Goal: Answer question/provide support

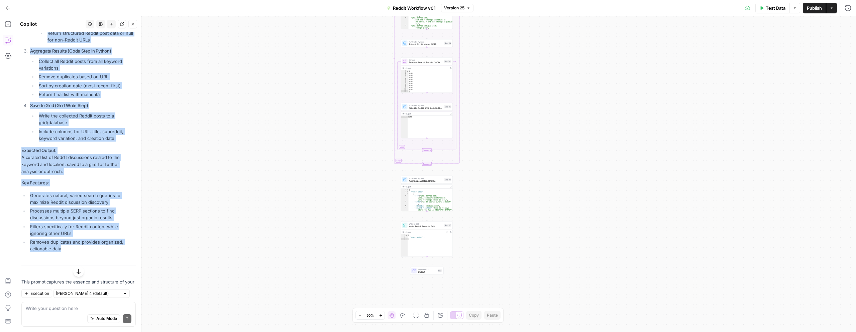
scroll to position [545, 0]
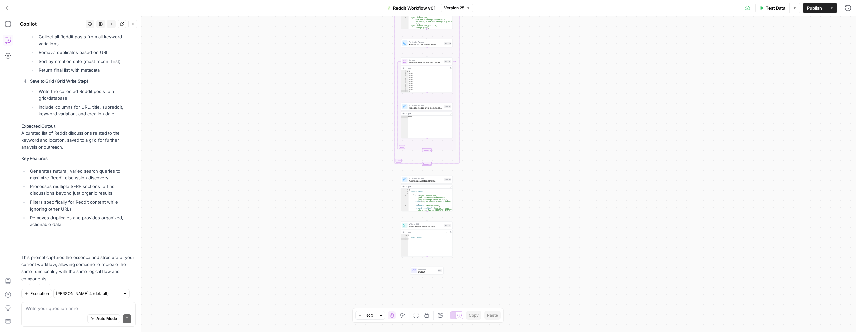
click at [59, 315] on div "Auto Mode Send" at bounding box center [79, 318] width 106 height 15
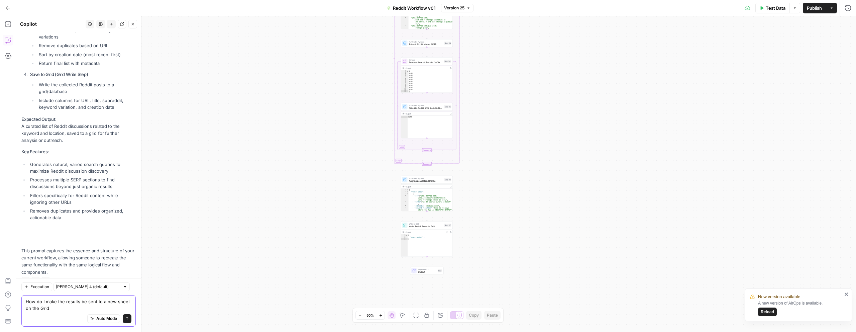
type textarea "How do I make the results be sent to a new sheet on the Grid?"
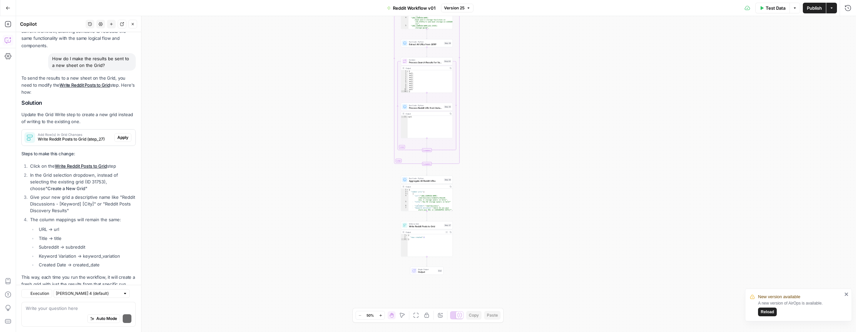
scroll to position [797, 0]
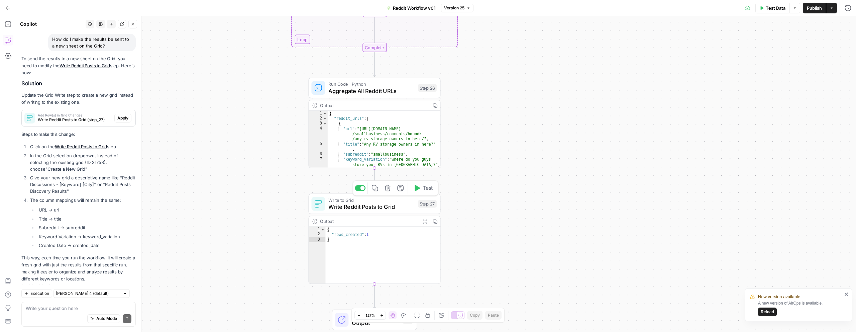
click at [356, 205] on span "Write Reddit Posts to Grid" at bounding box center [371, 206] width 86 height 8
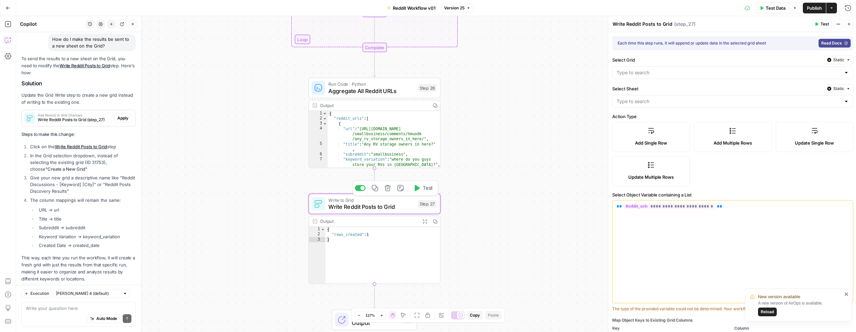
type input "Reddit Response"
type input "Reddit Engagement Posting - RV"
type input "reddit_url"
type input "Reddit Title"
type input "Subreddit"
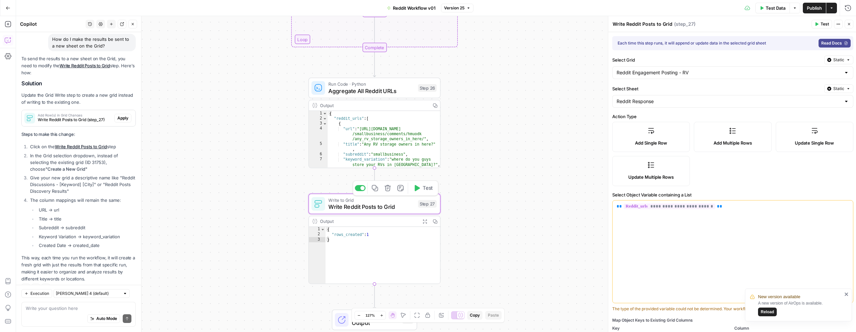
type input "Keyword Variation"
type input "Created Date"
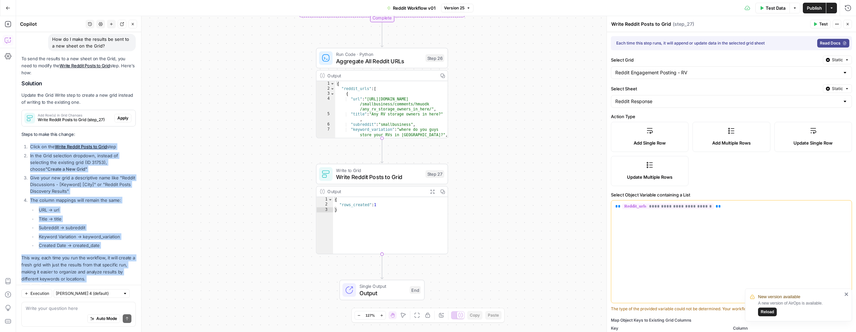
drag, startPoint x: 23, startPoint y: 160, endPoint x: 105, endPoint y: 272, distance: 138.7
click at [105, 272] on div "To send the results to a new sheet on the Grid, you need to modify the Write Re…" at bounding box center [78, 174] width 114 height 238
